Goal: Contribute content

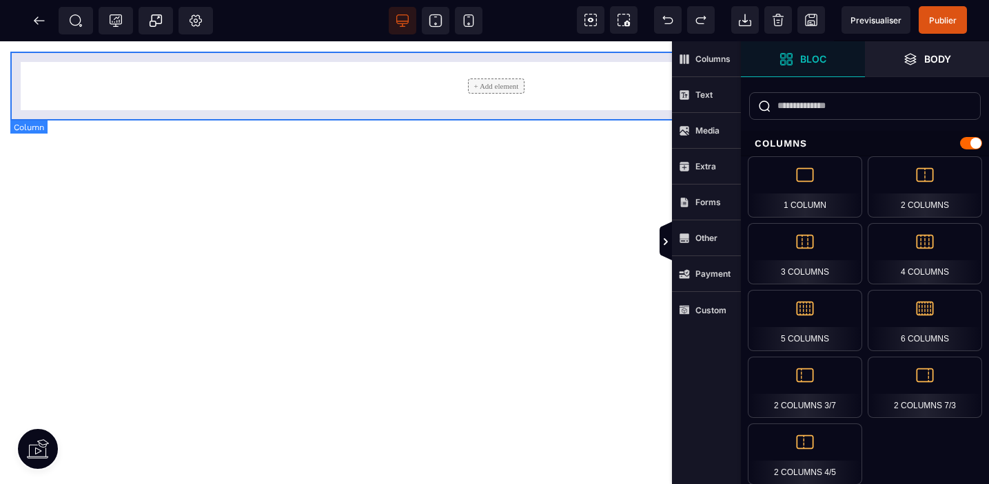
click at [420, 82] on div "+ Add element" at bounding box center [496, 86] width 951 height 48
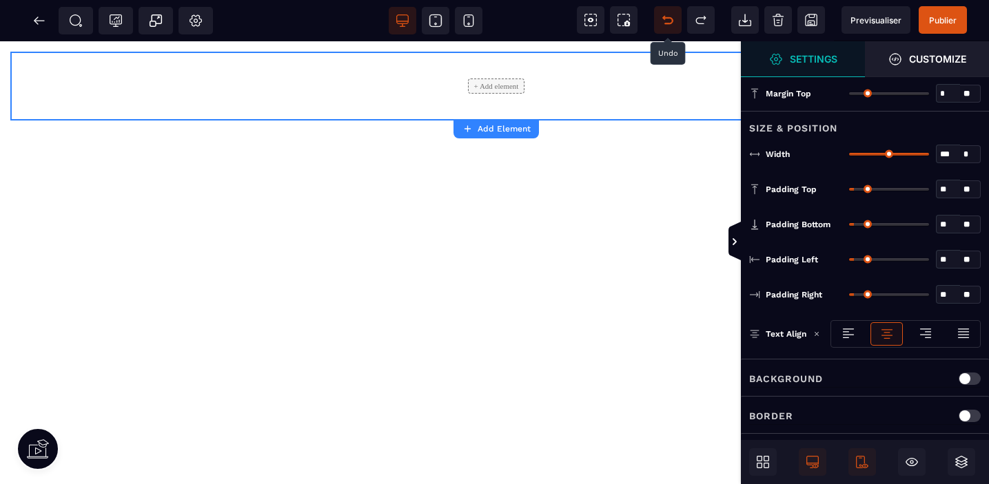
click at [672, 20] on icon at bounding box center [668, 20] width 10 height 7
click at [669, 20] on icon at bounding box center [668, 20] width 14 height 14
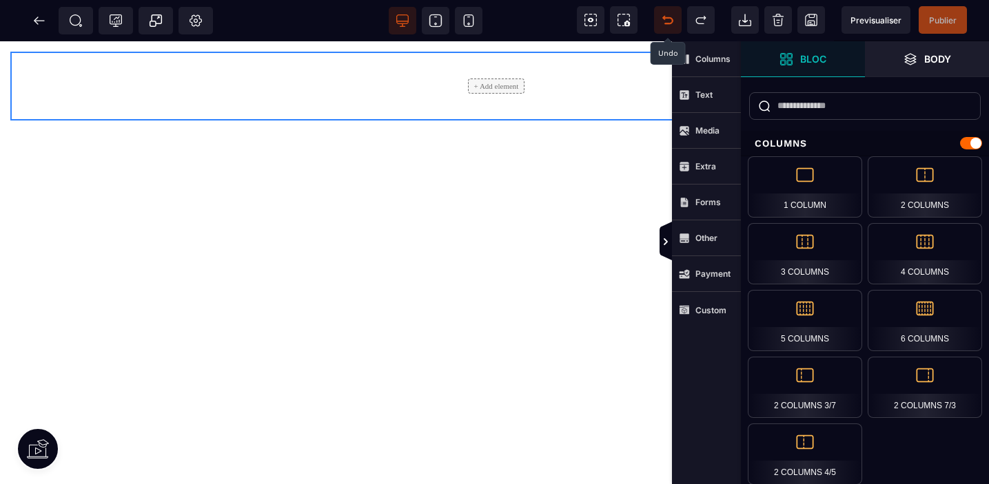
click at [669, 20] on icon at bounding box center [668, 20] width 14 height 14
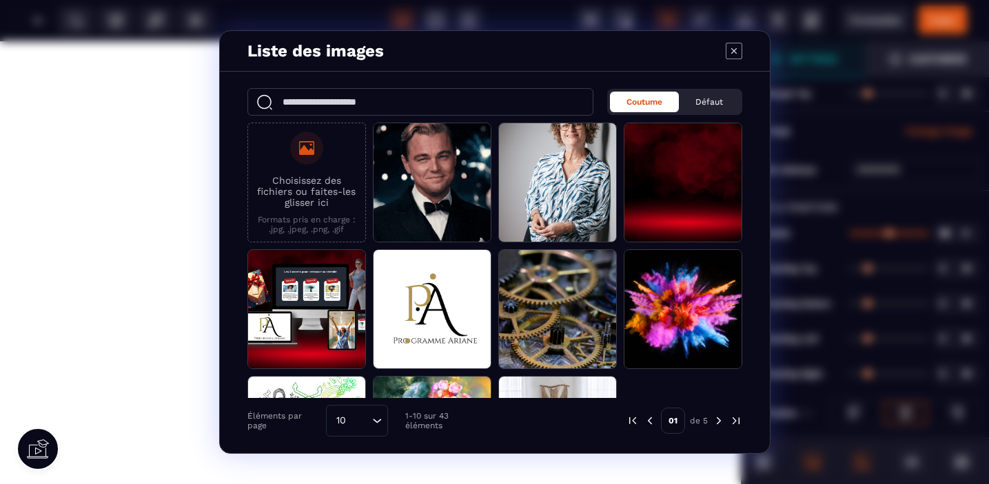
drag, startPoint x: 804, startPoint y: 192, endPoint x: 232, endPoint y: 3, distance: 602.7
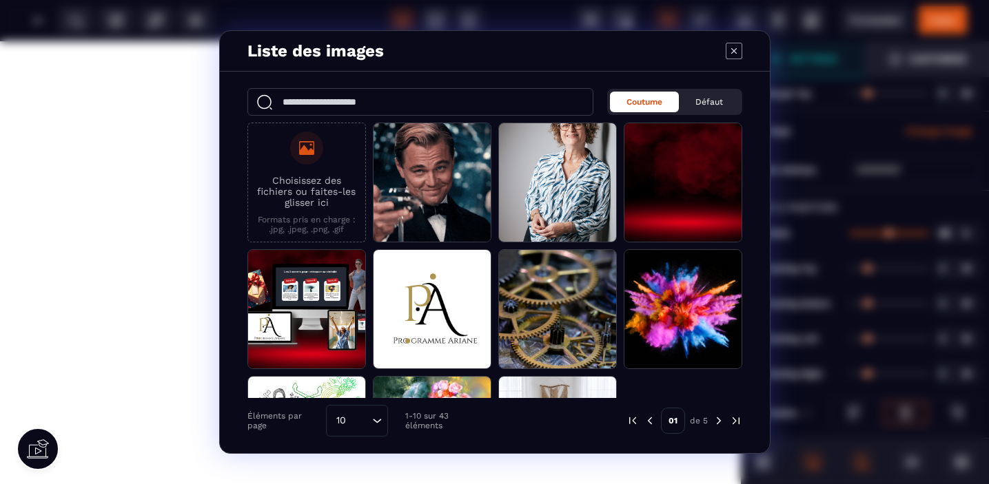
click at [305, 153] on icon "Modal window" at bounding box center [306, 148] width 15 height 14
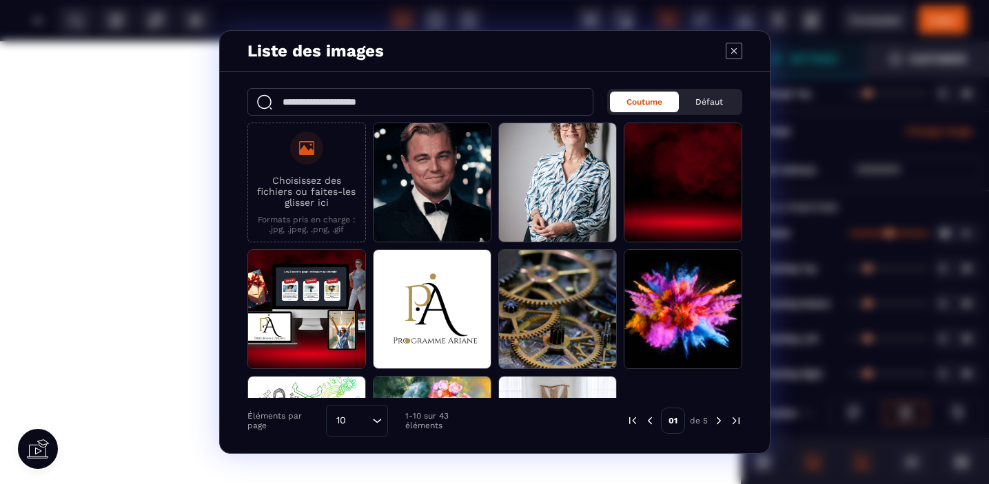
click at [0, 0] on input "Choisissez des fichiers ou faites-les glisser ici Formats pris en charge : .jpg…" at bounding box center [0, 0] width 0 height 0
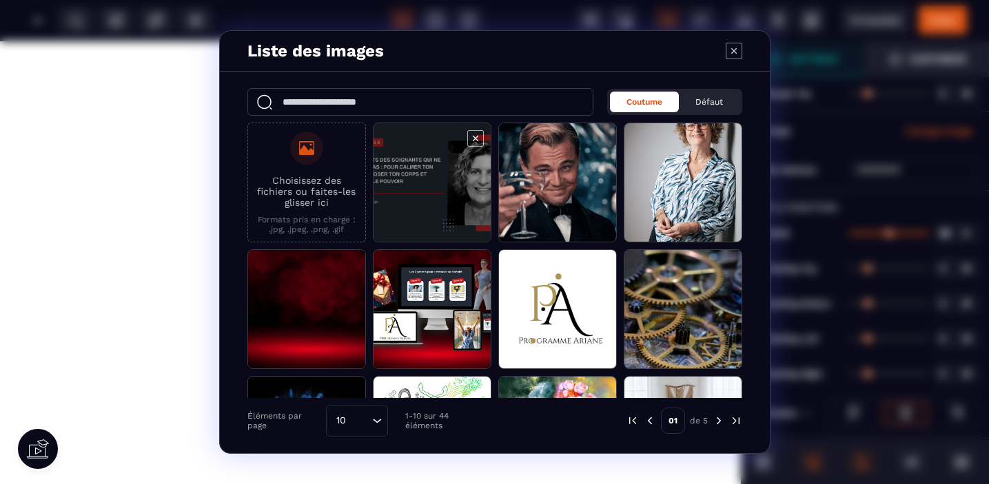
click at [438, 181] on span "Modal window" at bounding box center [431, 183] width 117 height 120
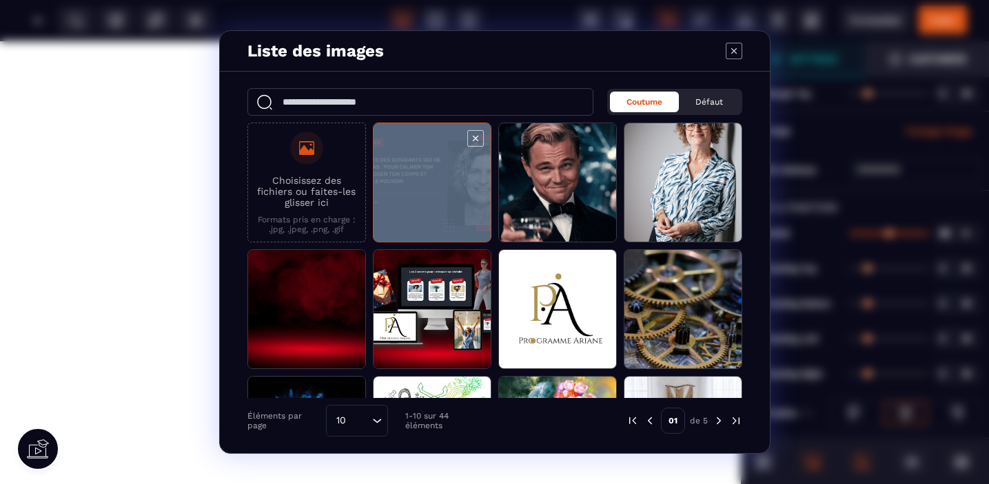
click at [438, 181] on span "Modal window" at bounding box center [431, 183] width 117 height 120
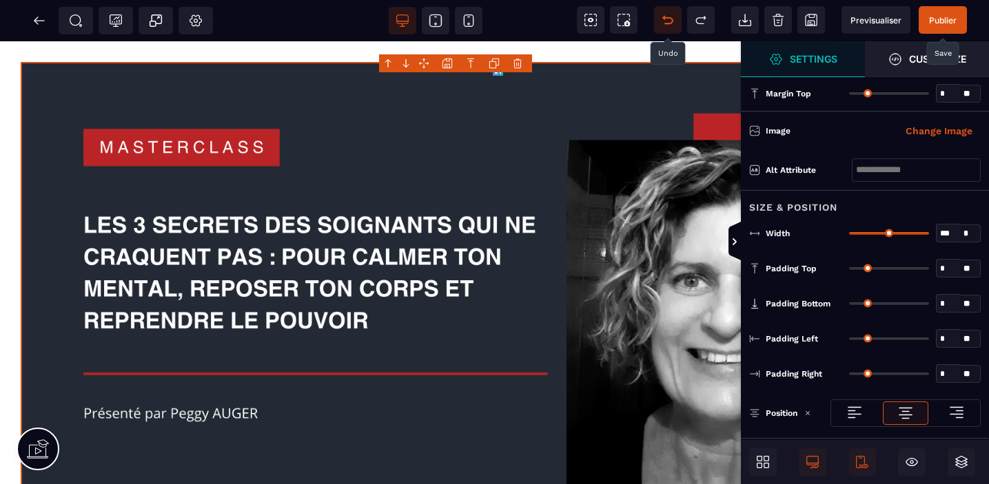
click at [946, 14] on span "Publier" at bounding box center [943, 20] width 48 height 28
click at [887, 15] on span "Previsualiser" at bounding box center [875, 20] width 51 height 10
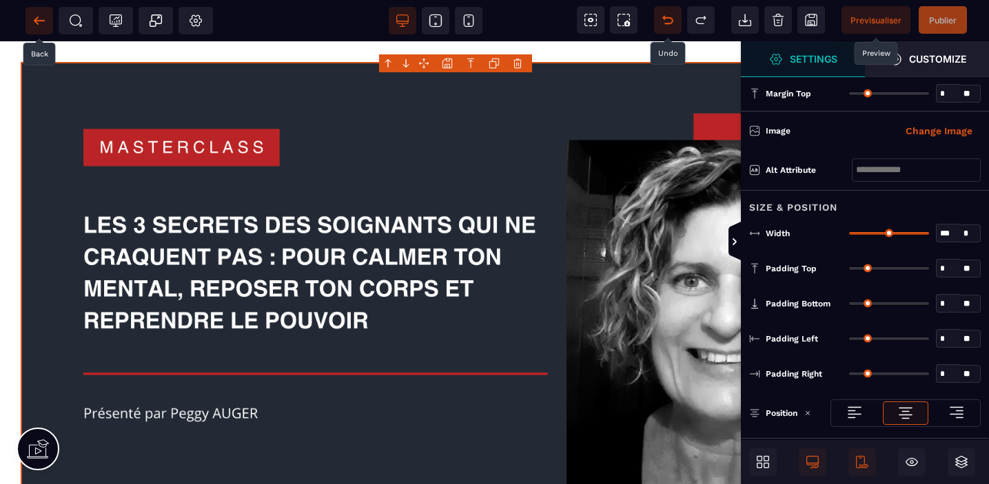
click at [39, 20] on icon at bounding box center [39, 20] width 10 height 1
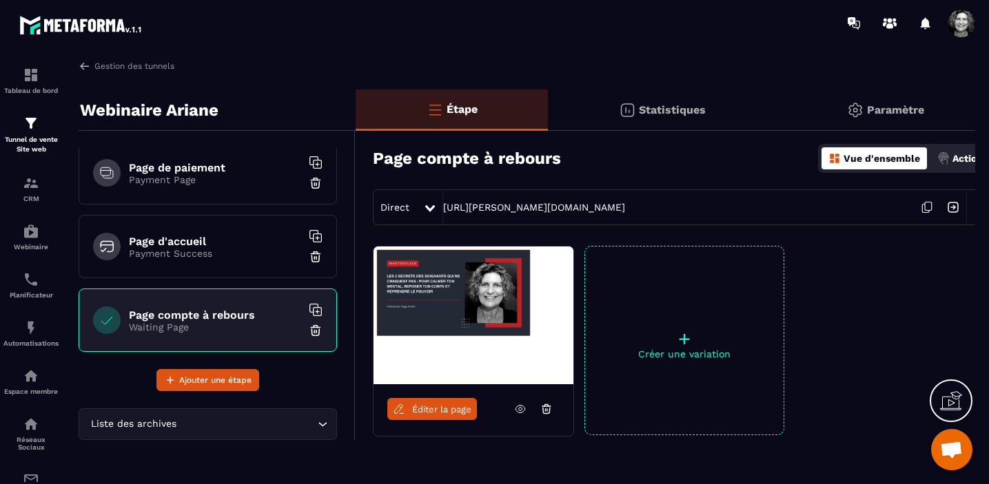
scroll to position [312, 0]
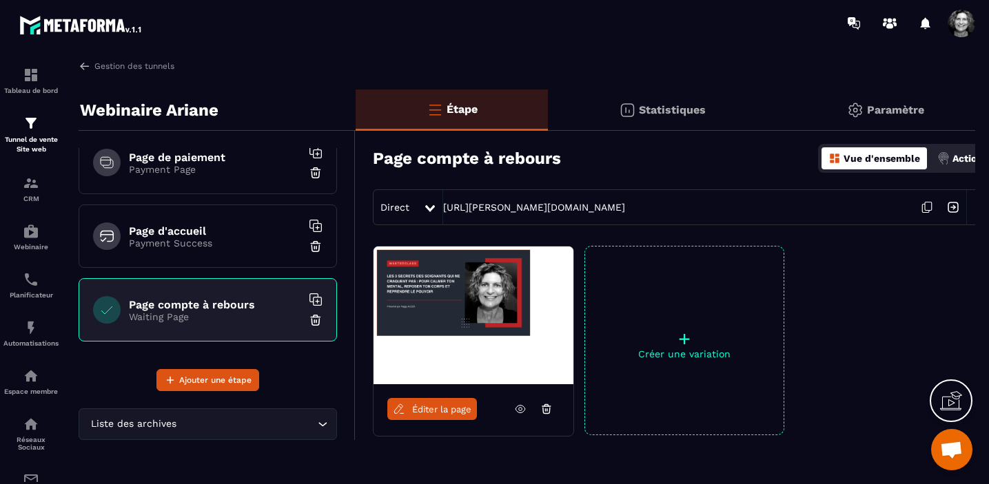
click at [213, 326] on div "Page compte à rebours Waiting Page" at bounding box center [208, 309] width 258 height 63
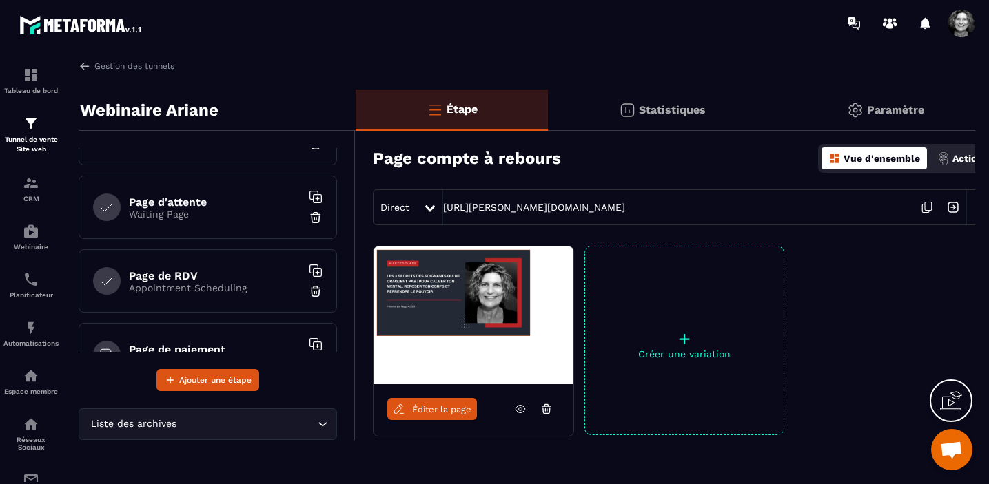
scroll to position [117, 0]
click at [195, 210] on h6 "Page d'attente" at bounding box center [215, 204] width 172 height 13
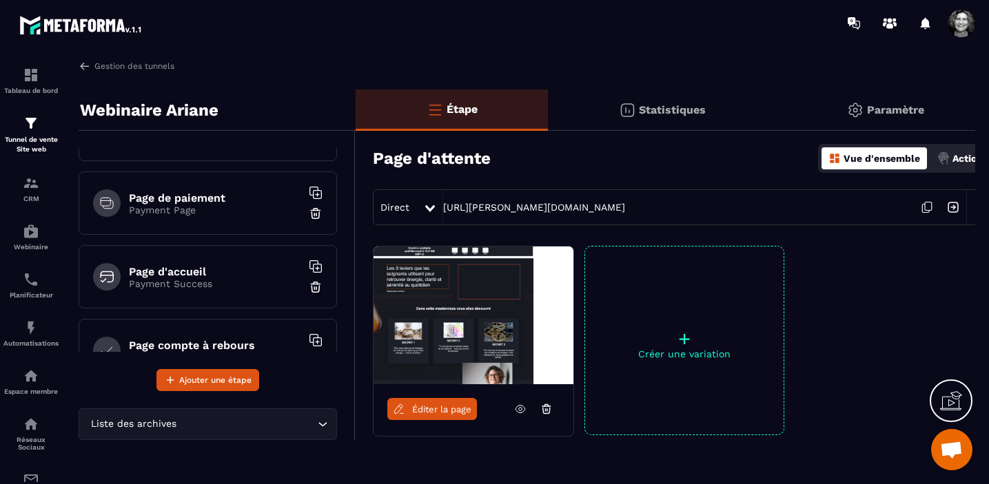
scroll to position [312, 0]
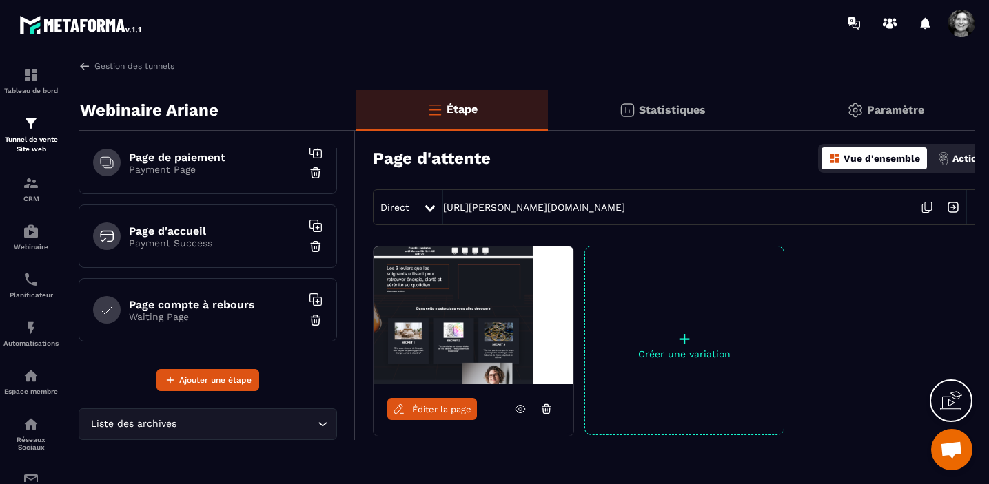
click at [186, 327] on div "Page compte à rebours Waiting Page" at bounding box center [208, 309] width 258 height 63
